Goal: Use online tool/utility: Utilize a website feature to perform a specific function

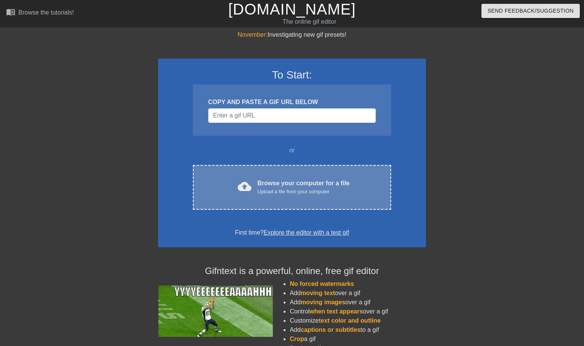
click at [282, 188] on div "Upload a file from your computer" at bounding box center [304, 192] width 92 height 8
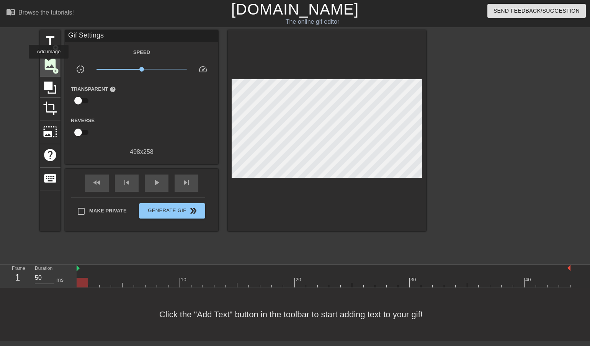
click at [49, 64] on span "image" at bounding box center [50, 64] width 15 height 15
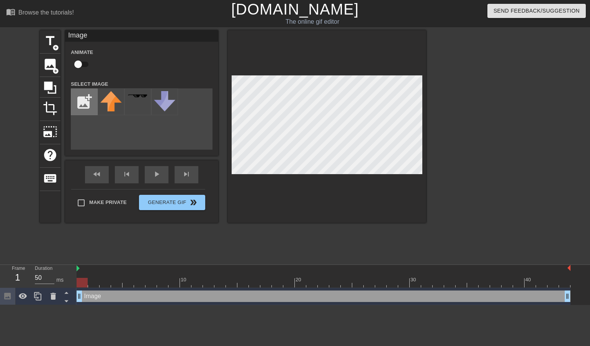
click at [79, 100] on input "file" at bounding box center [84, 102] width 26 height 26
type input "C:\fakepath\sha-of-fear.webp"
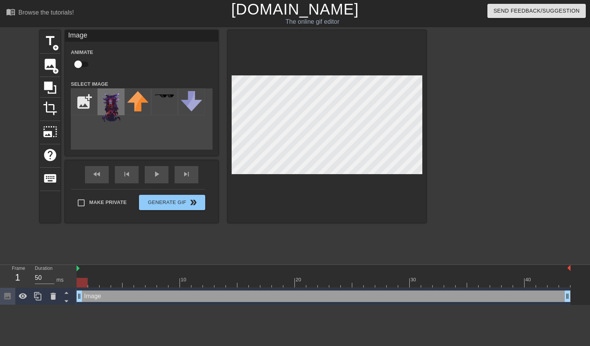
click at [113, 101] on img at bounding box center [110, 107] width 21 height 32
click at [83, 67] on input "checkbox" at bounding box center [78, 64] width 44 height 15
checkbox input "true"
click at [308, 253] on div "title add_circle image add_circle crop photo_size_select_large help keyboard Im…" at bounding box center [233, 145] width 386 height 230
click at [130, 174] on div "skip_previous" at bounding box center [127, 174] width 24 height 17
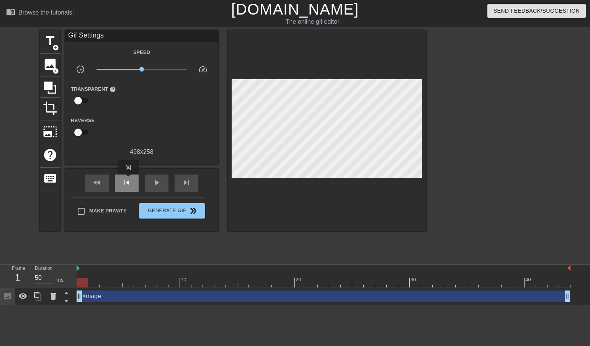
click at [128, 180] on span "skip_previous" at bounding box center [126, 182] width 9 height 9
click at [51, 62] on span "image" at bounding box center [50, 64] width 15 height 15
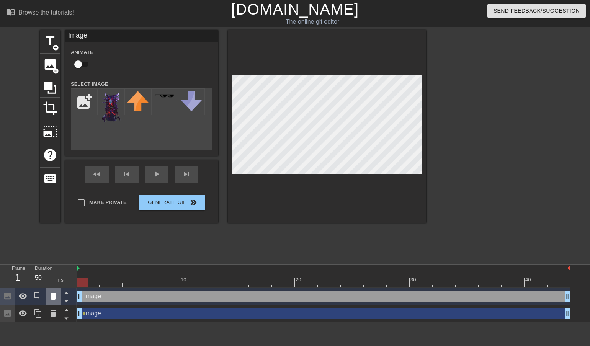
click at [57, 294] on icon at bounding box center [53, 296] width 9 height 9
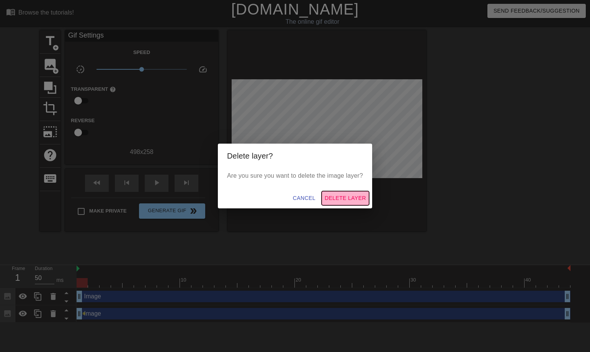
click at [343, 198] on span "Delete Layer" at bounding box center [345, 198] width 41 height 10
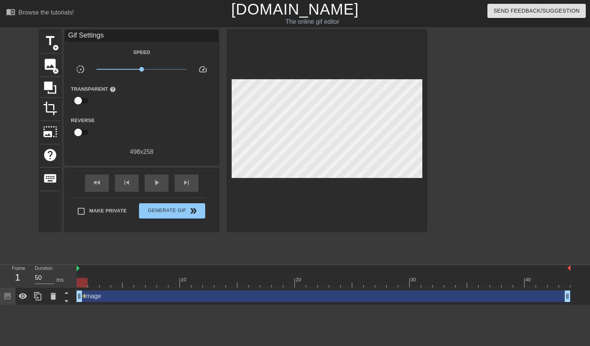
click at [87, 301] on div "Image drag_handle drag_handle" at bounding box center [324, 296] width 494 height 11
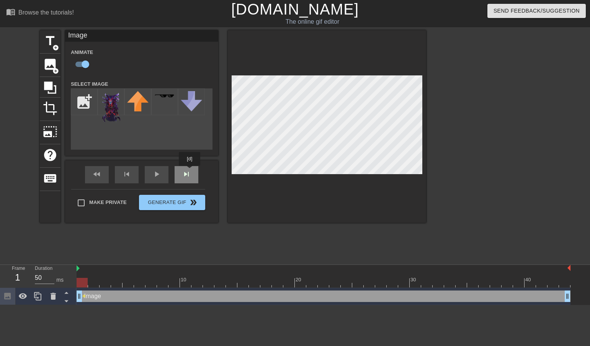
click at [190, 172] on div "fast_rewind skip_previous play_arrow skip_next" at bounding box center [141, 174] width 125 height 29
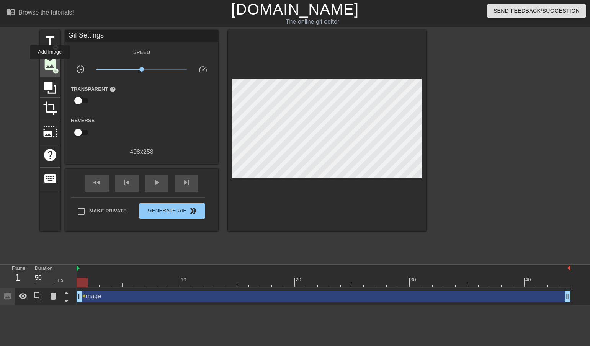
click at [50, 64] on span "image" at bounding box center [50, 64] width 15 height 15
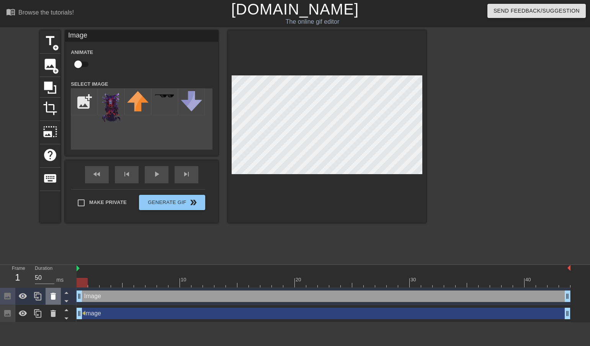
click at [55, 299] on icon at bounding box center [53, 296] width 5 height 7
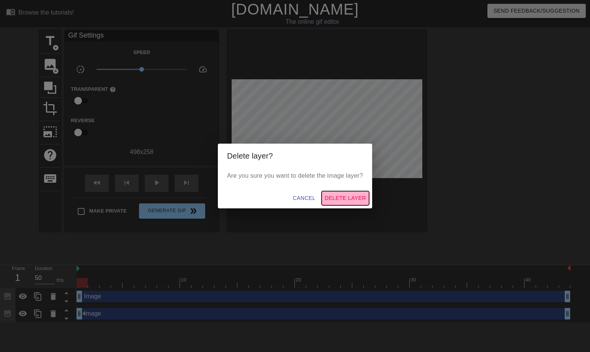
click at [340, 194] on span "Delete Layer" at bounding box center [345, 198] width 41 height 10
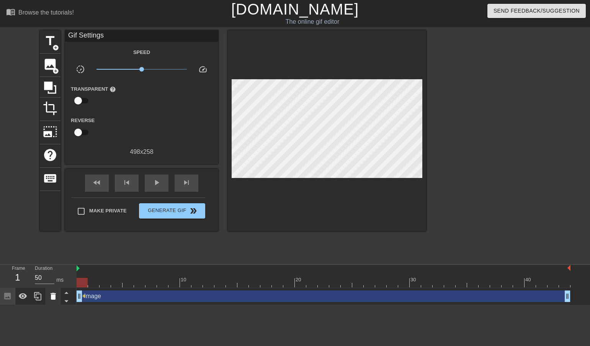
click at [55, 301] on icon at bounding box center [53, 296] width 9 height 9
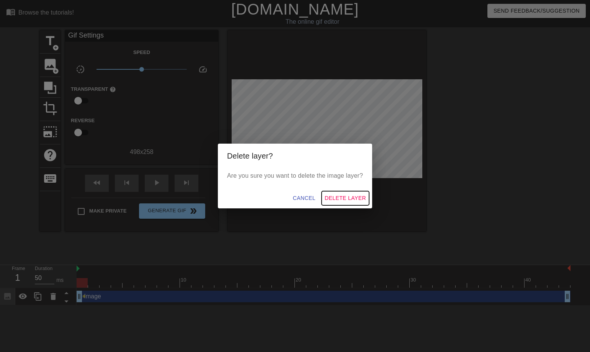
click at [335, 194] on span "Delete Layer" at bounding box center [345, 198] width 41 height 10
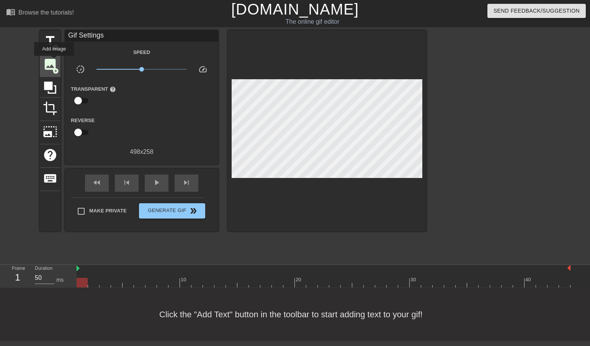
click at [54, 61] on span "image" at bounding box center [50, 64] width 15 height 15
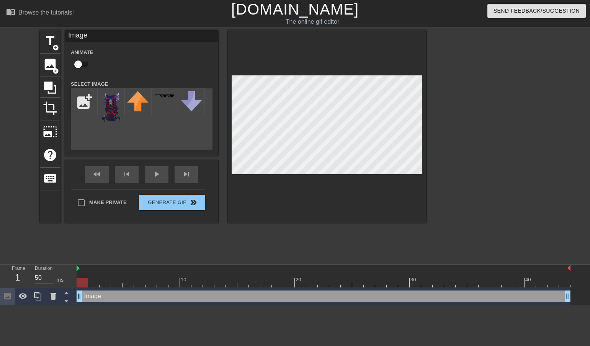
click at [82, 62] on input "checkbox" at bounding box center [78, 64] width 44 height 15
checkbox input "true"
click at [113, 103] on img at bounding box center [110, 107] width 21 height 32
click at [329, 215] on div at bounding box center [327, 126] width 198 height 193
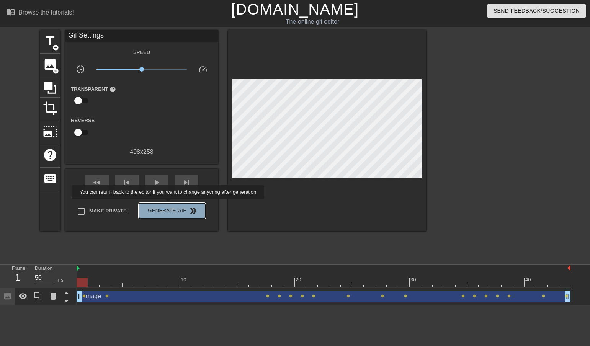
click at [169, 204] on button "Generate Gif double_arrow" at bounding box center [172, 210] width 66 height 15
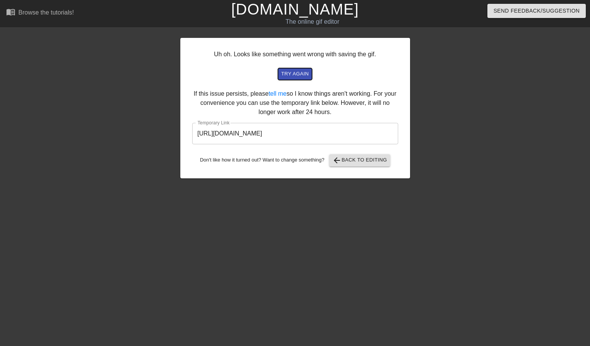
click at [307, 74] on span "try again" at bounding box center [295, 74] width 28 height 9
click at [371, 159] on span "arrow_back Back to Editing" at bounding box center [359, 160] width 55 height 9
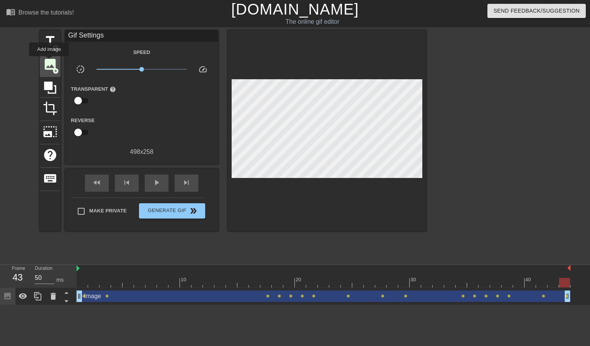
click at [49, 62] on span "image" at bounding box center [50, 64] width 15 height 15
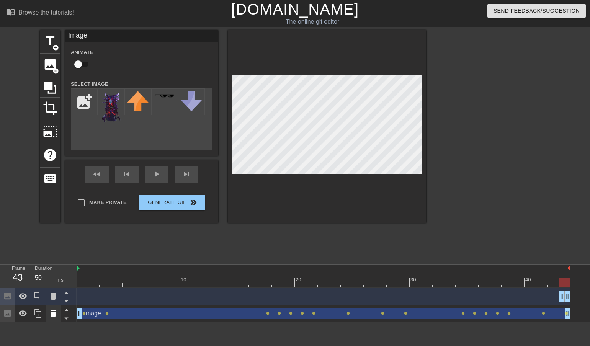
click at [54, 313] on icon at bounding box center [53, 313] width 5 height 7
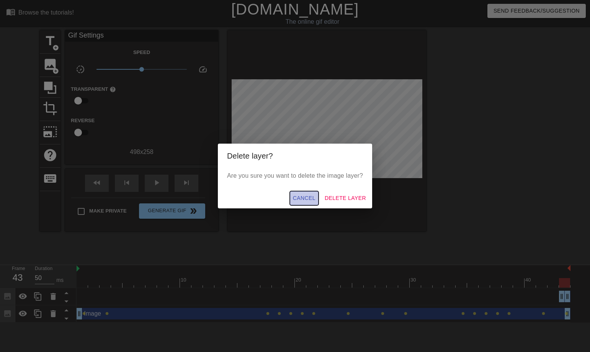
click at [312, 198] on span "Cancel" at bounding box center [304, 198] width 23 height 10
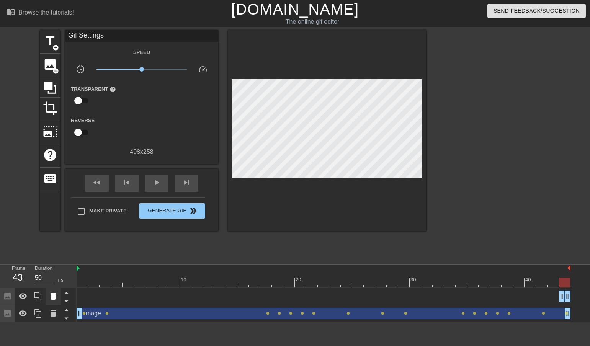
click at [56, 295] on icon at bounding box center [53, 296] width 9 height 9
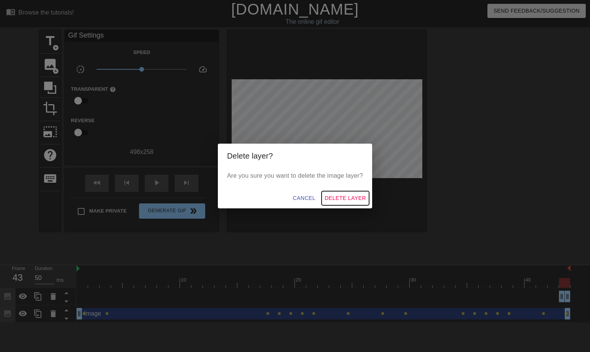
click at [350, 197] on span "Delete Layer" at bounding box center [345, 198] width 41 height 10
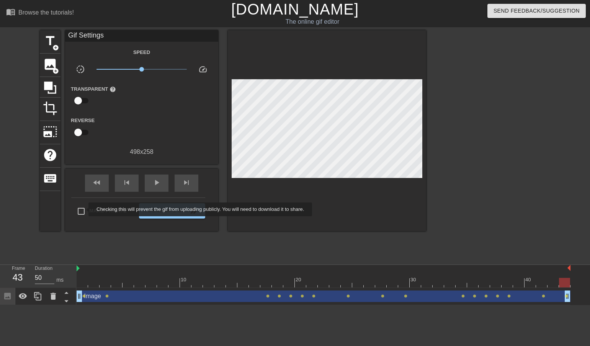
click at [83, 209] on input "Make Private" at bounding box center [81, 211] width 16 height 16
checkbox input "true"
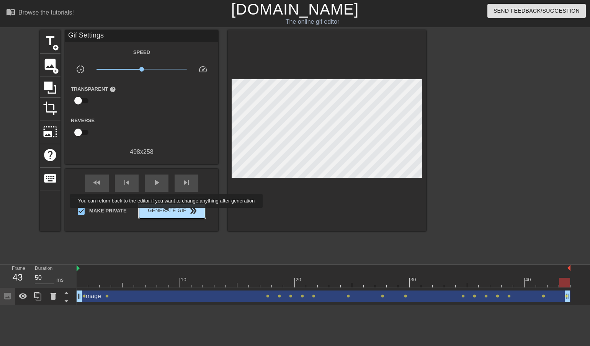
click at [167, 213] on span "Generate Gif double_arrow" at bounding box center [172, 210] width 60 height 9
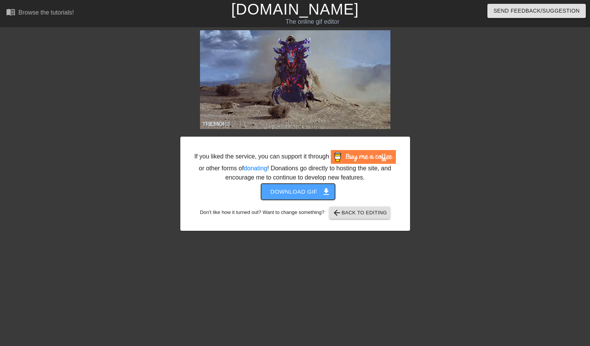
click at [319, 191] on span "Download gif get_app" at bounding box center [298, 192] width 56 height 10
